Goal: Navigation & Orientation: Find specific page/section

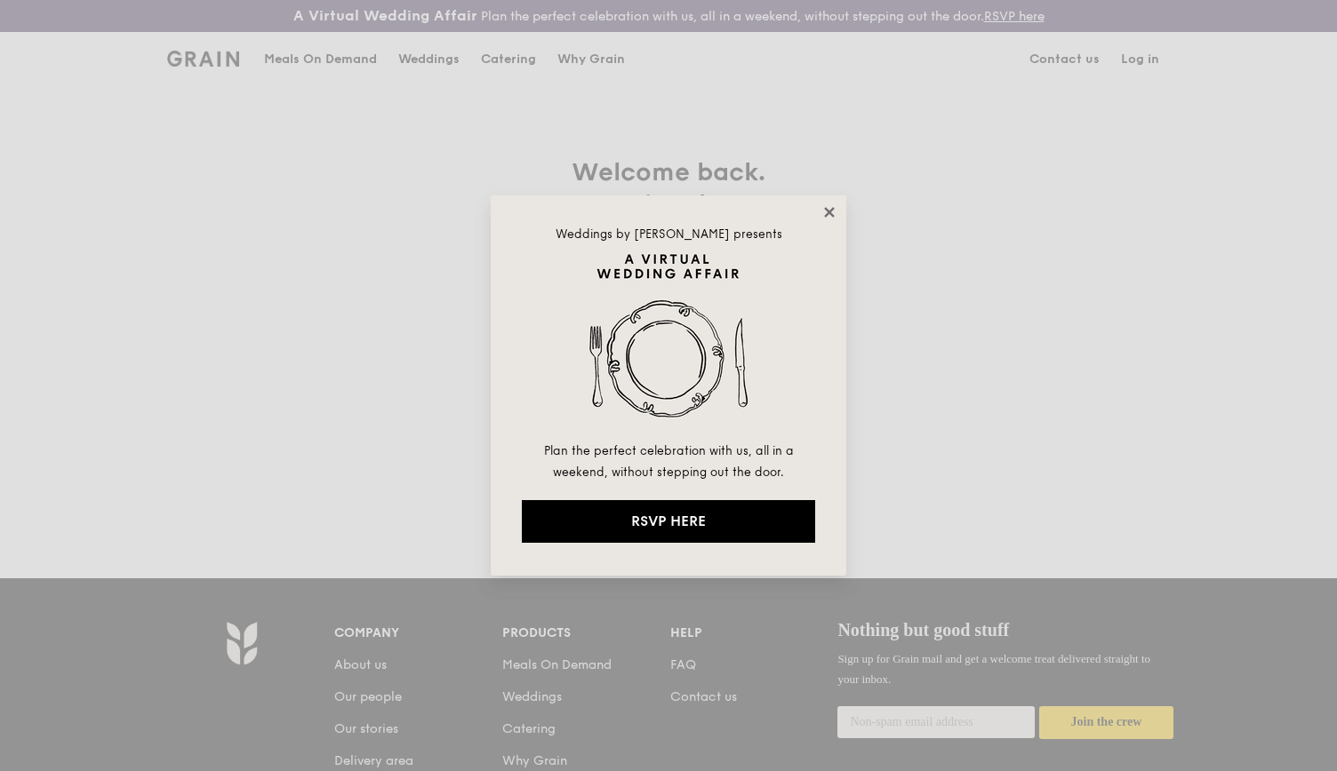
type input "[EMAIL_ADDRESS][DOMAIN_NAME]"
click at [821, 208] on icon at bounding box center [829, 212] width 16 height 16
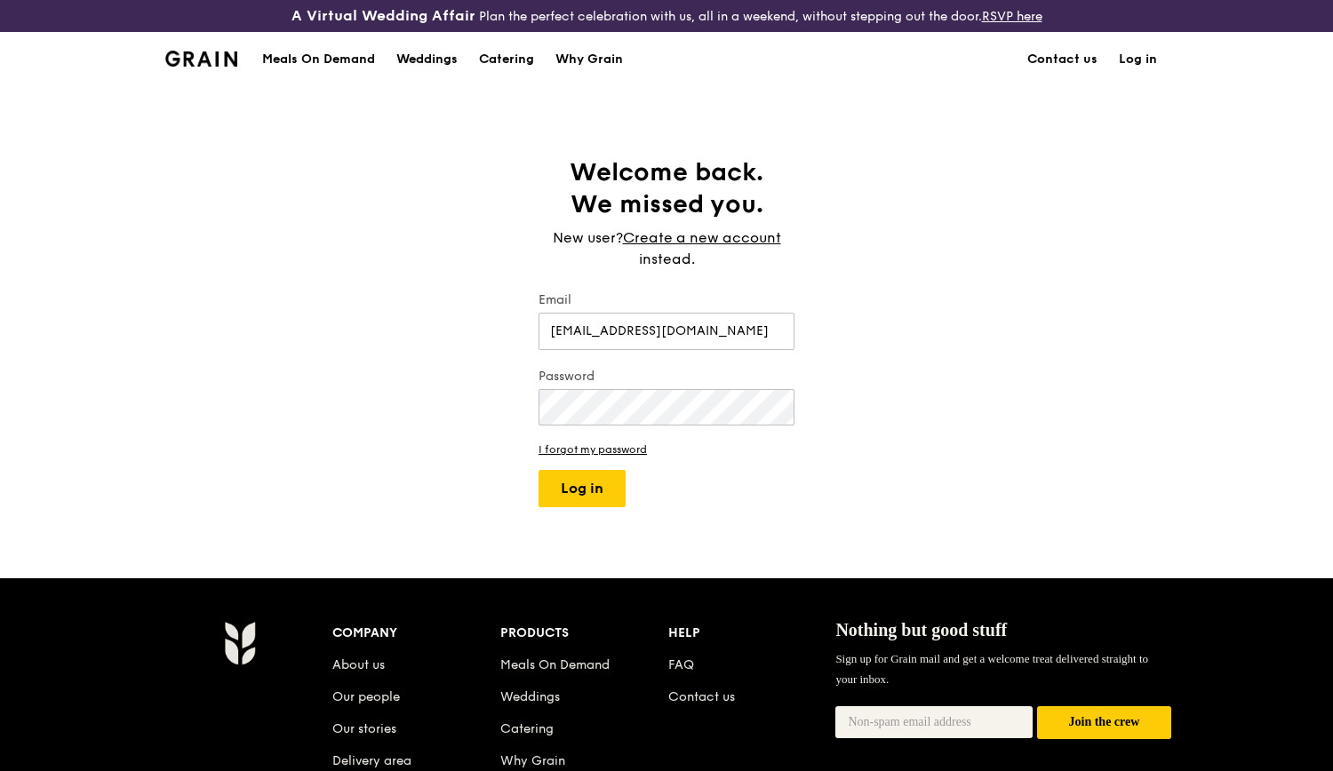
click at [420, 52] on div "Weddings" at bounding box center [426, 59] width 61 height 53
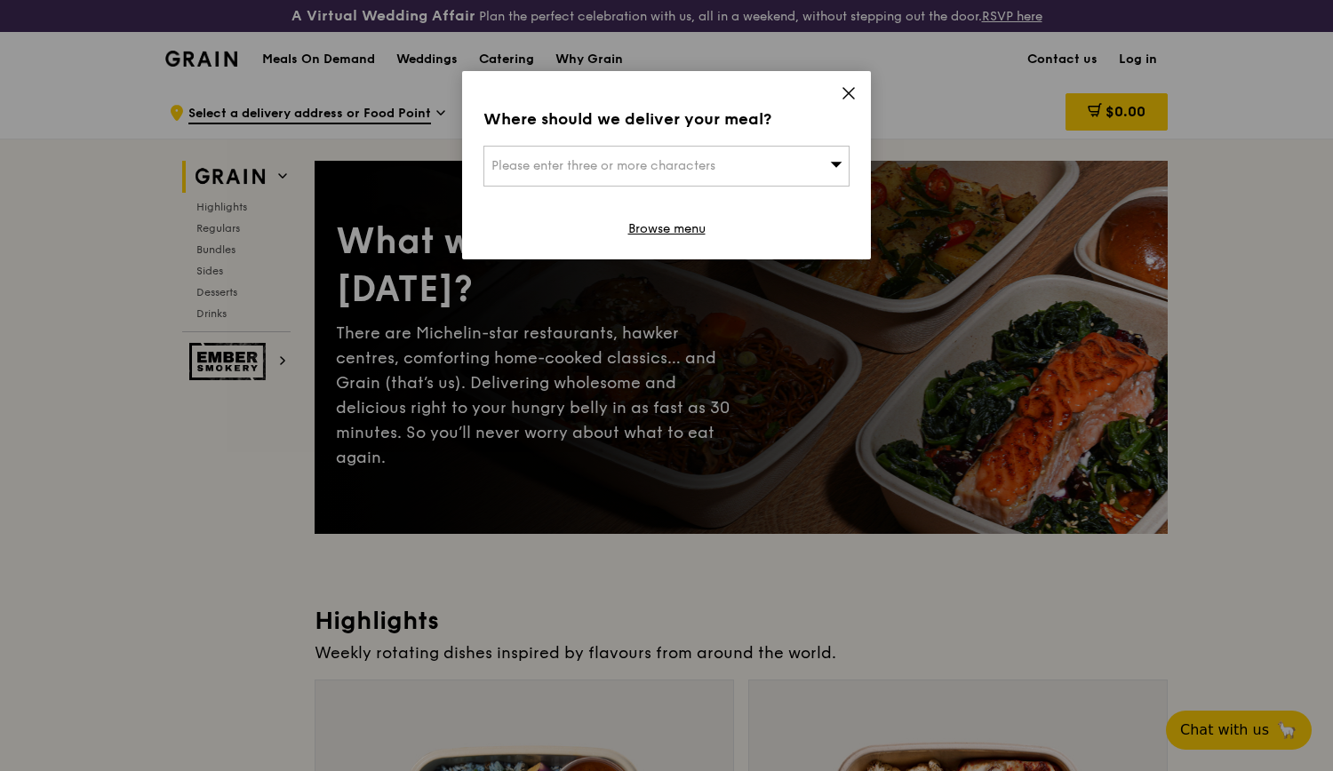
click at [855, 96] on icon at bounding box center [849, 93] width 16 height 16
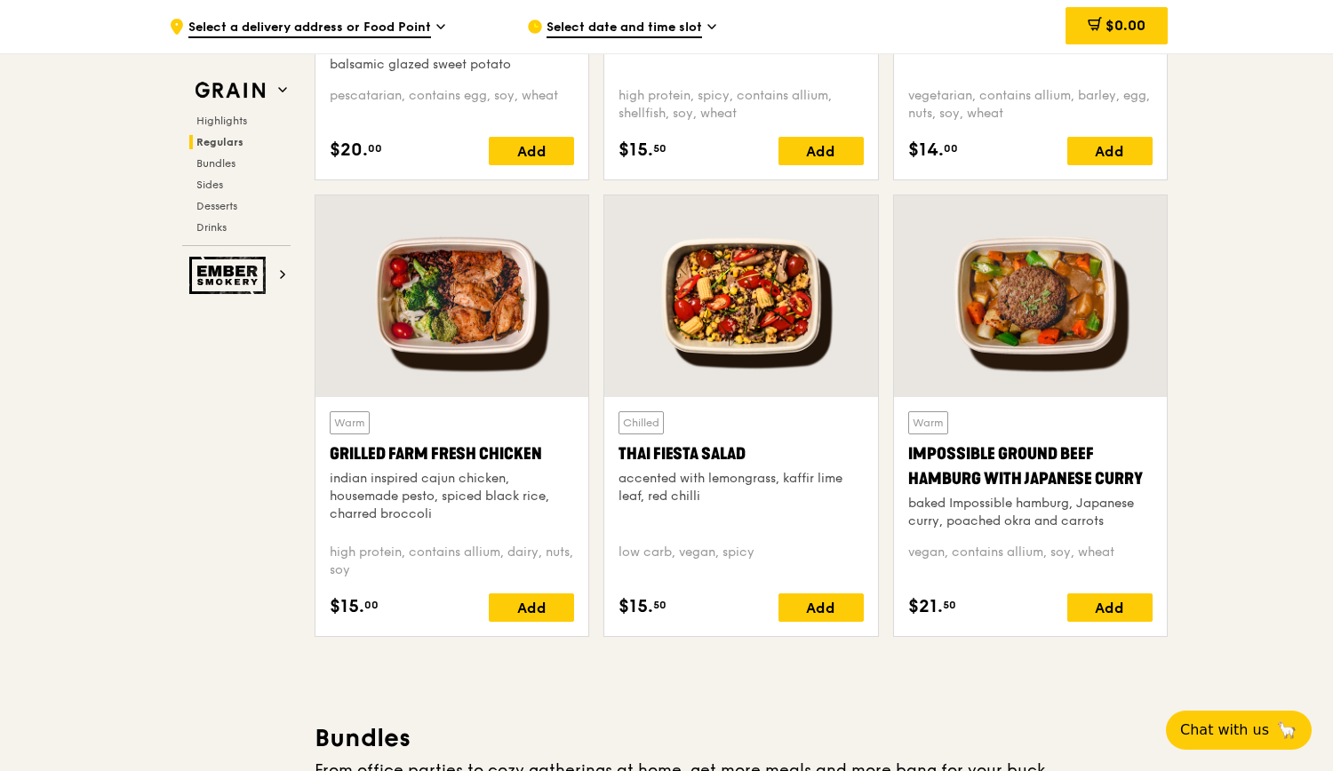
scroll to position [1511, 0]
